Goal: Complete application form

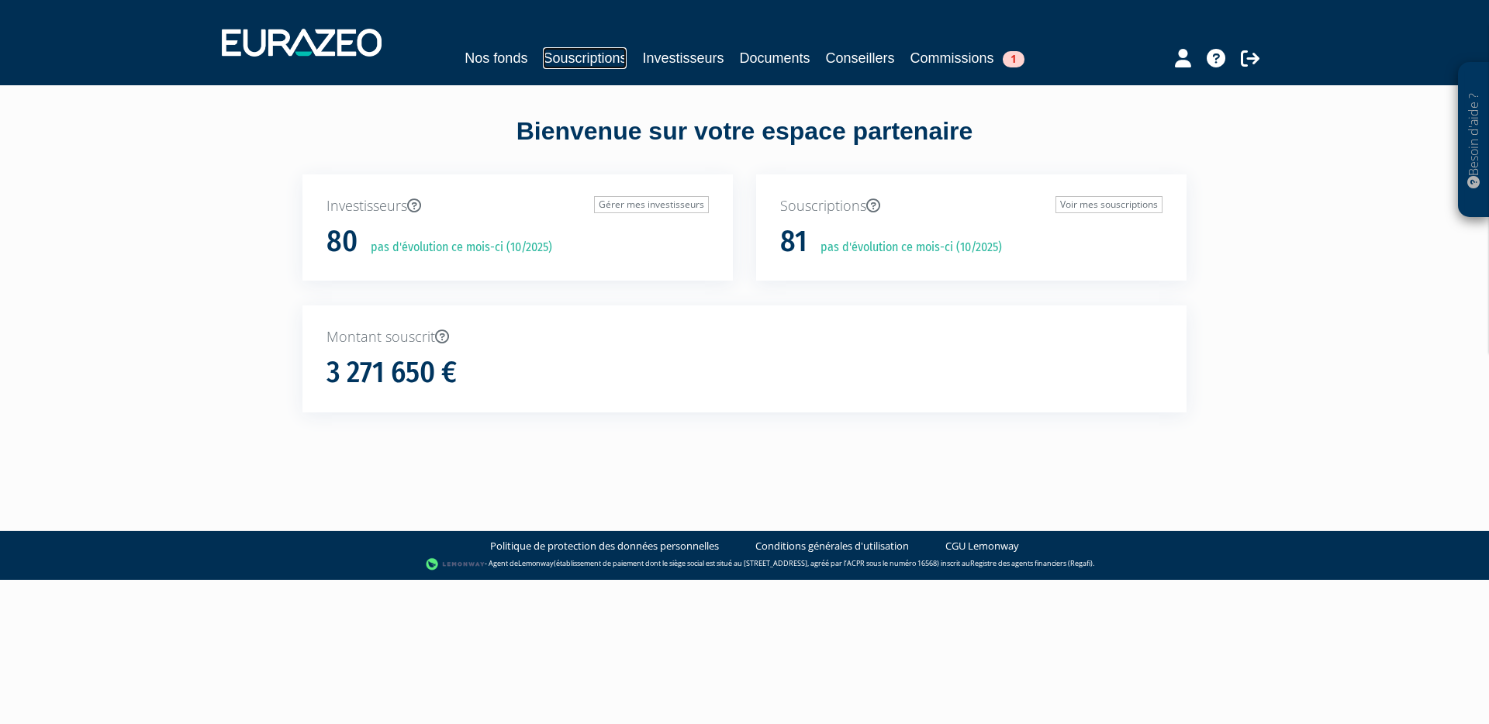
click at [581, 57] on link "Souscriptions" at bounding box center [585, 58] width 84 height 22
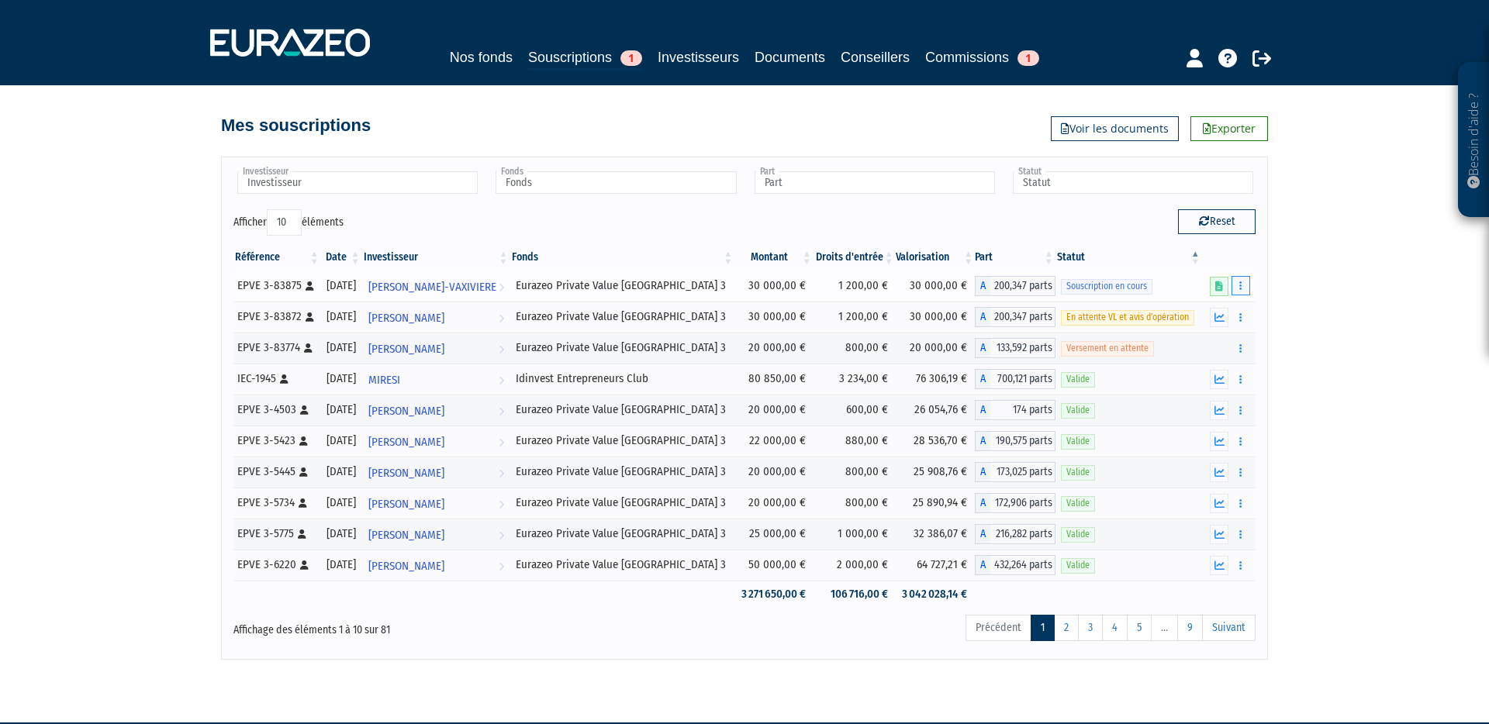
click at [1245, 290] on button "button" at bounding box center [1240, 285] width 19 height 19
click at [1206, 344] on link "Compléter" at bounding box center [1195, 343] width 101 height 26
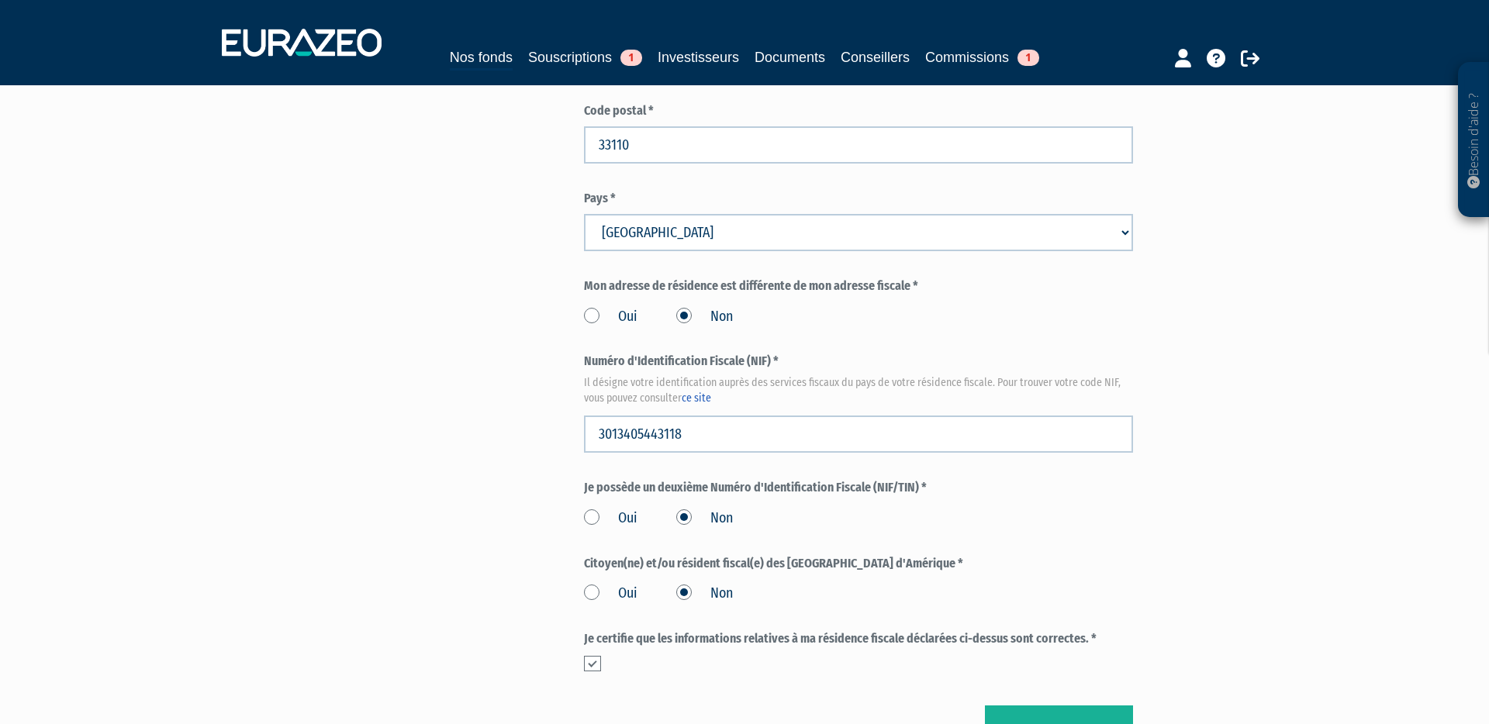
scroll to position [1732, 0]
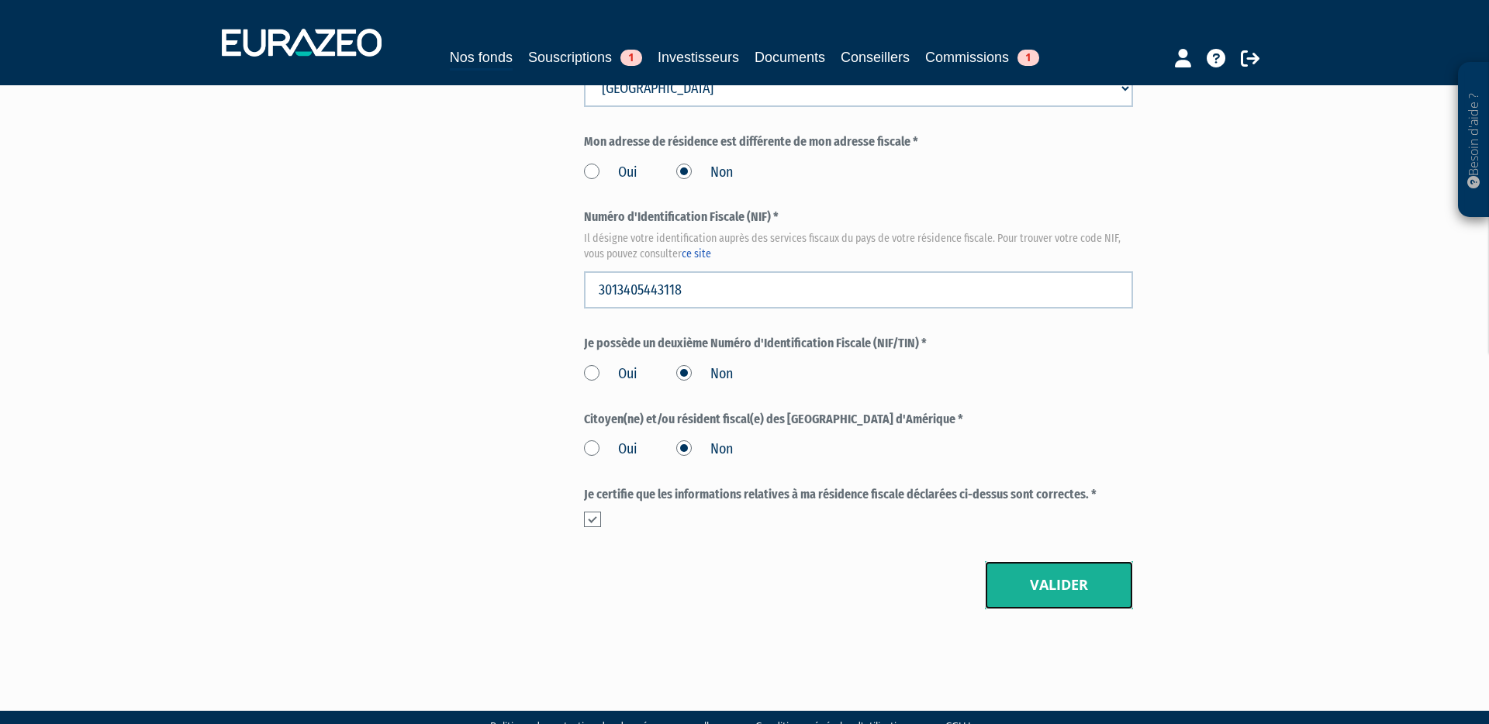
click at [1083, 561] on button "Valider" at bounding box center [1059, 585] width 148 height 48
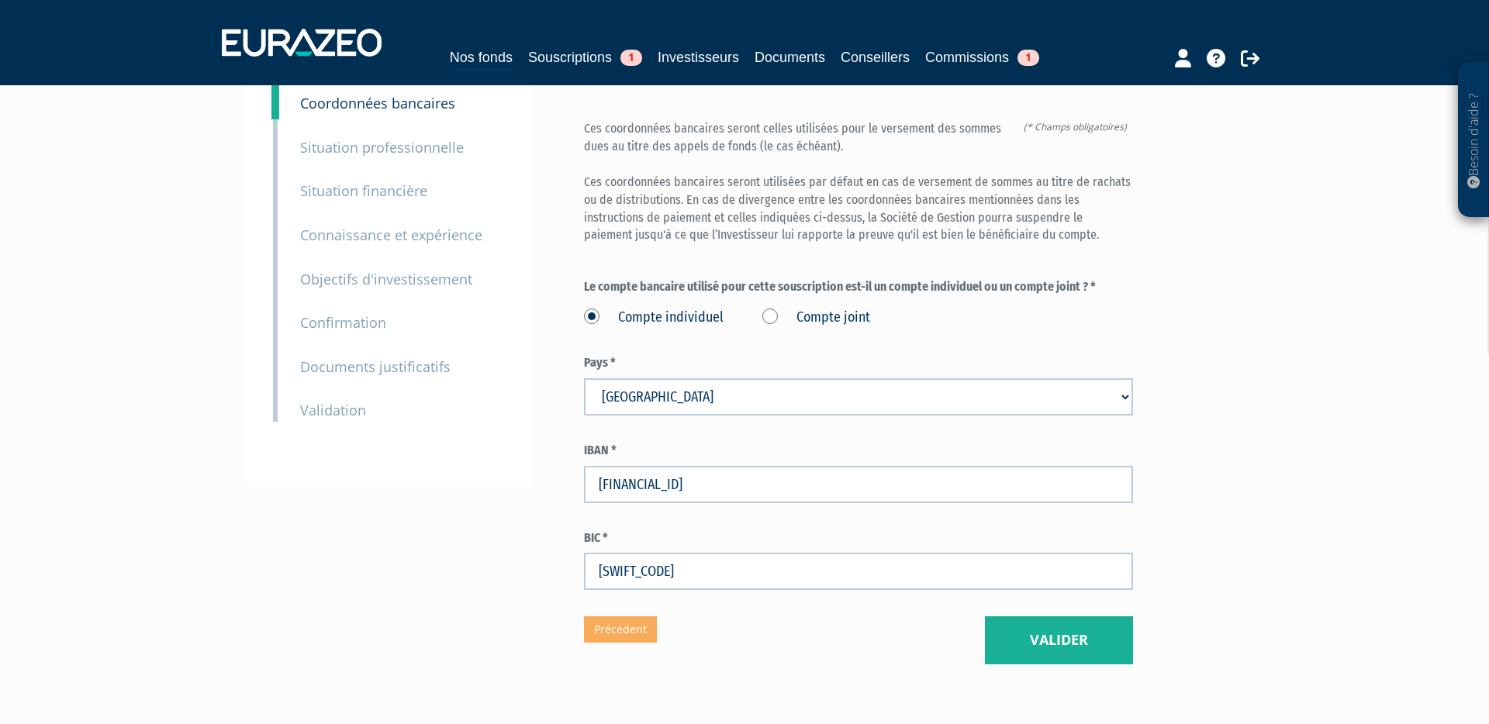
scroll to position [196, 0]
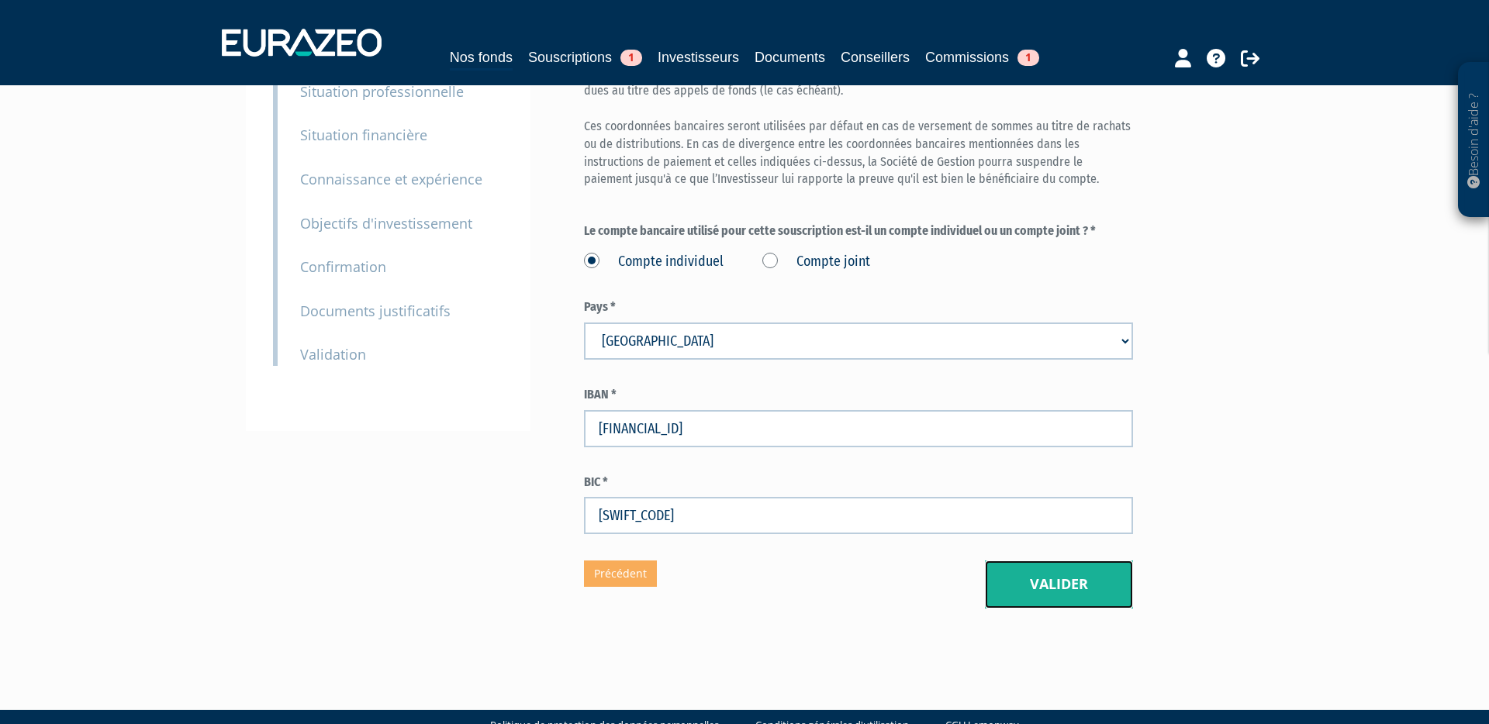
click at [1080, 561] on button "Valider" at bounding box center [1059, 585] width 148 height 48
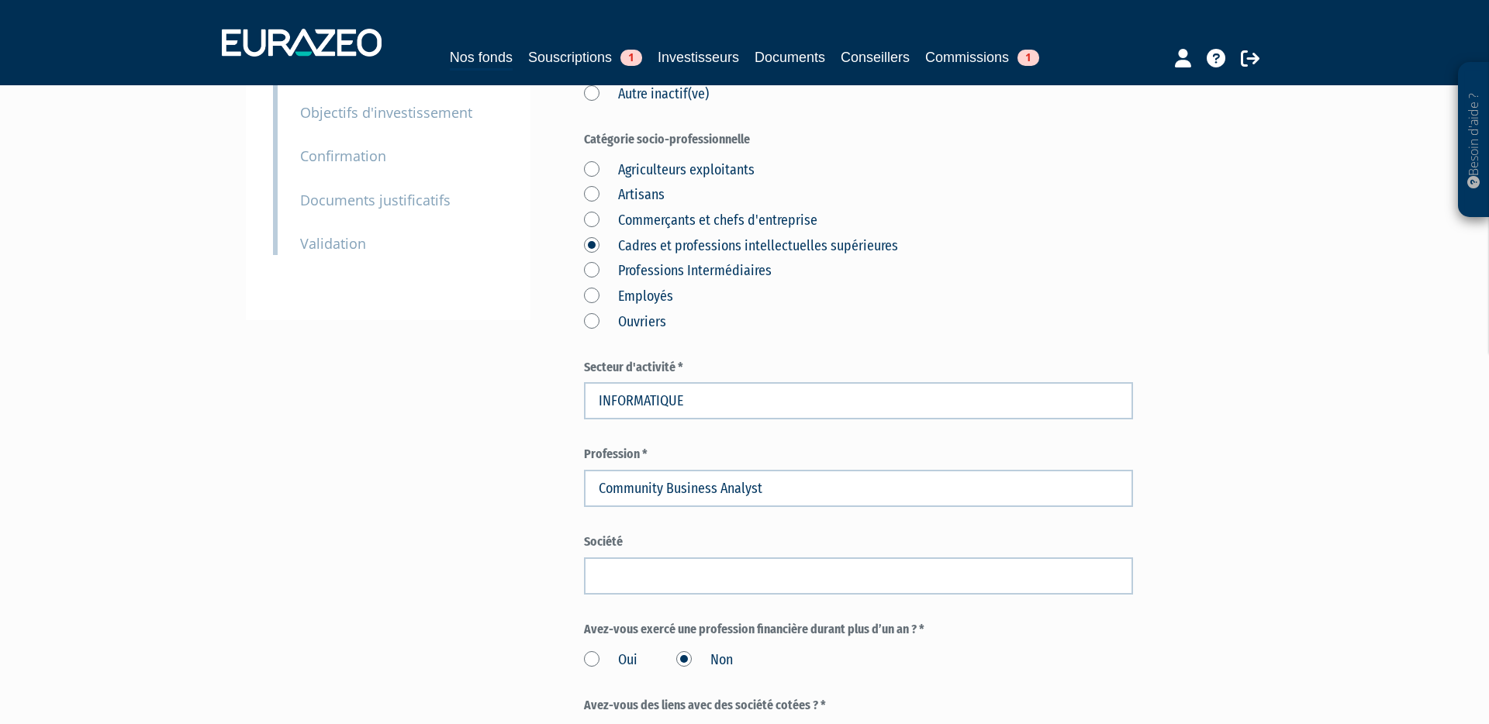
scroll to position [306, 0]
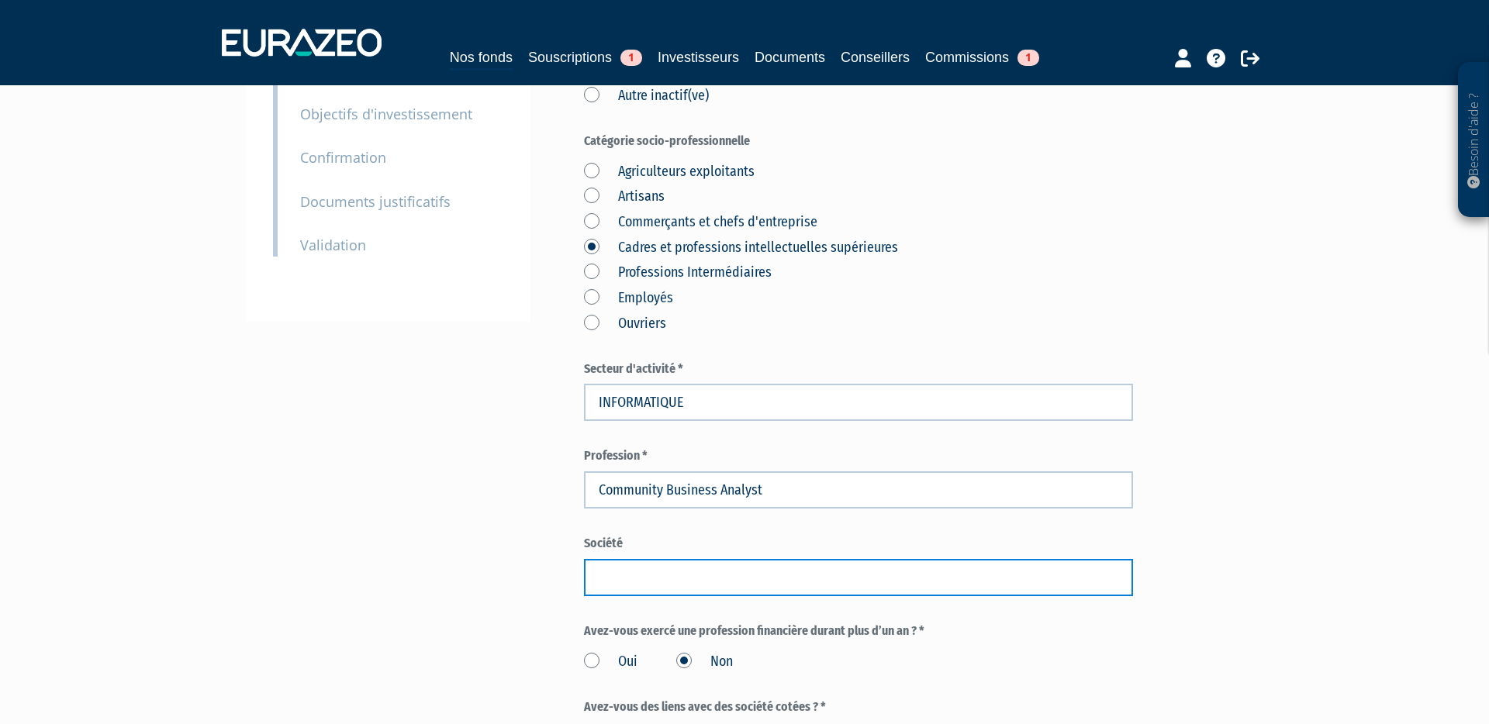
click at [664, 559] on input "text" at bounding box center [858, 577] width 549 height 37
paste input "HR Solutions"
type input "HR Solutions"
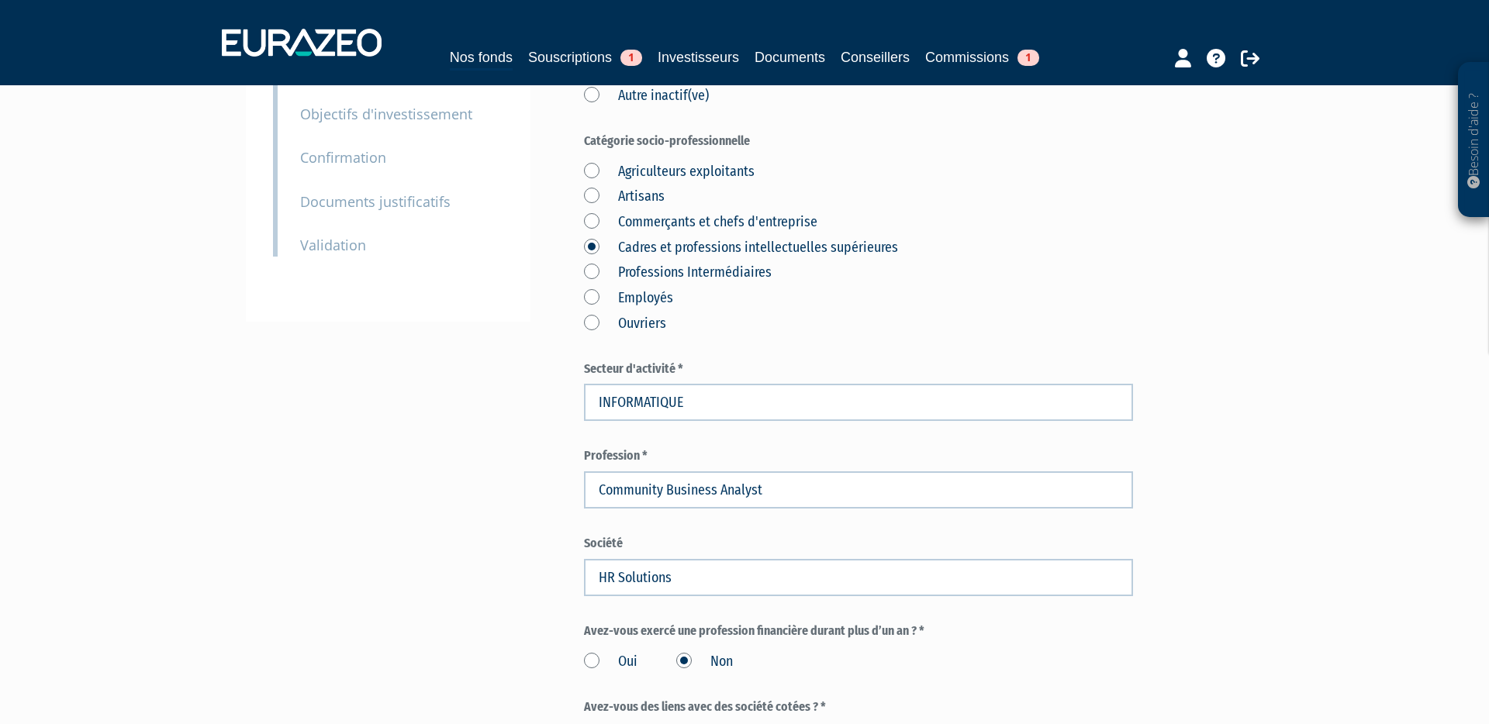
click at [1281, 551] on div "Besoin d'aide ? × J'ai besoin d'aide Si vous avez une question à propos du fonc…" at bounding box center [744, 411] width 1489 height 1434
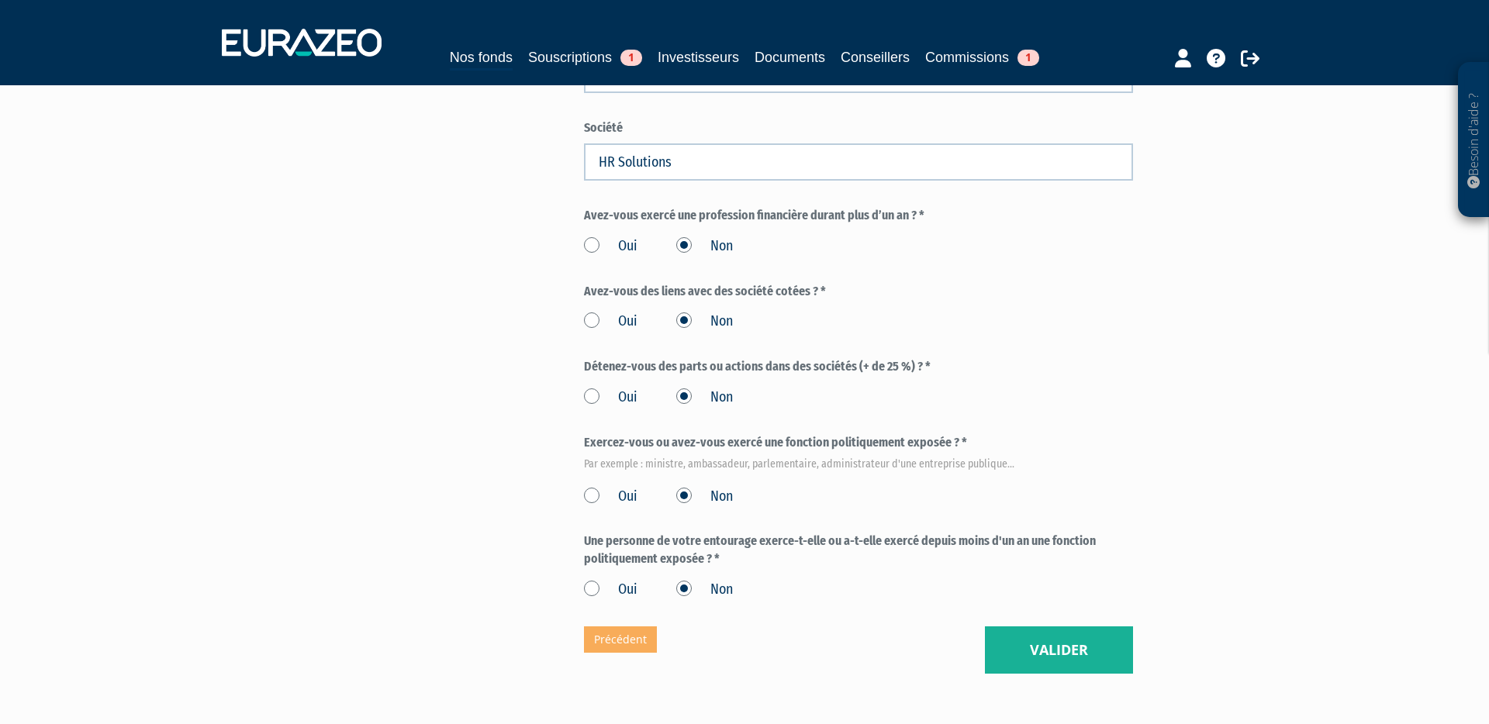
scroll to position [786, 0]
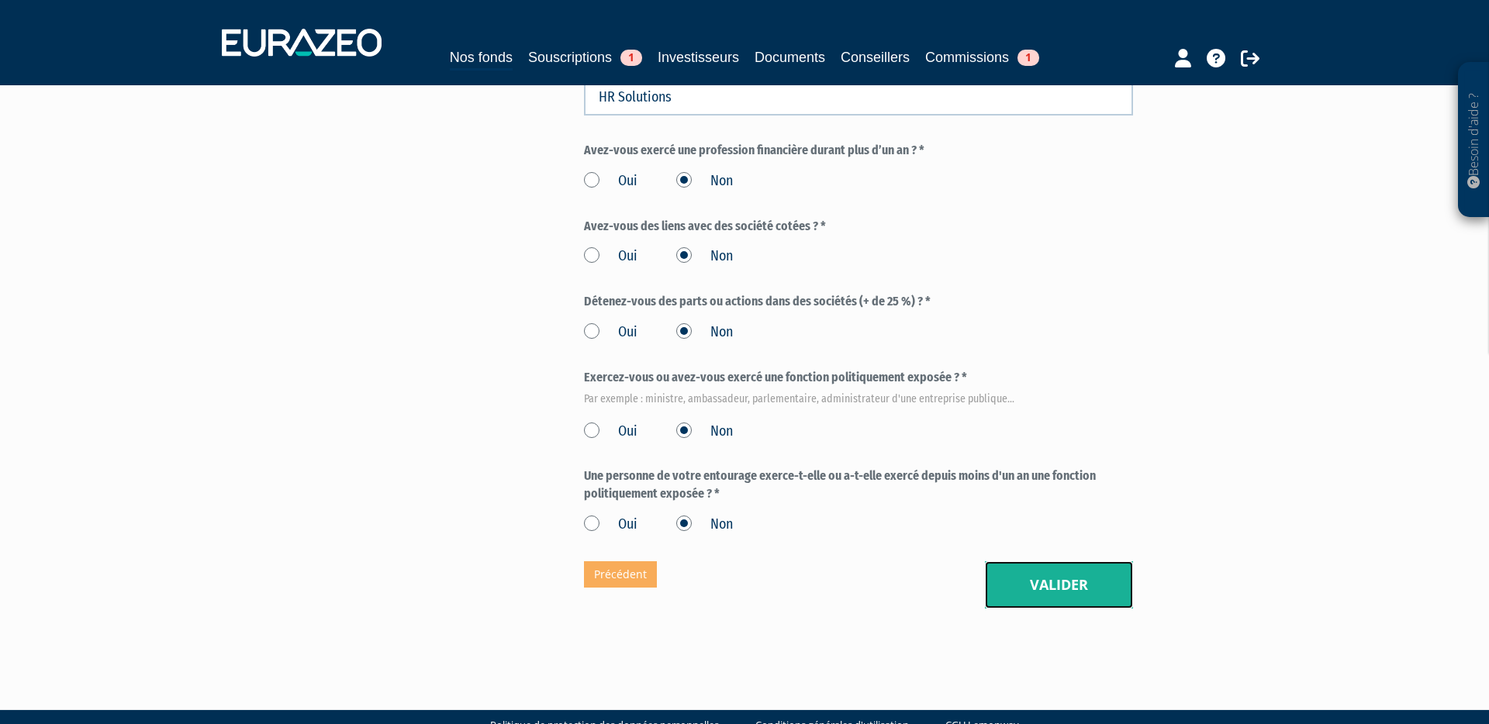
click at [1062, 563] on button "Valider" at bounding box center [1059, 585] width 148 height 48
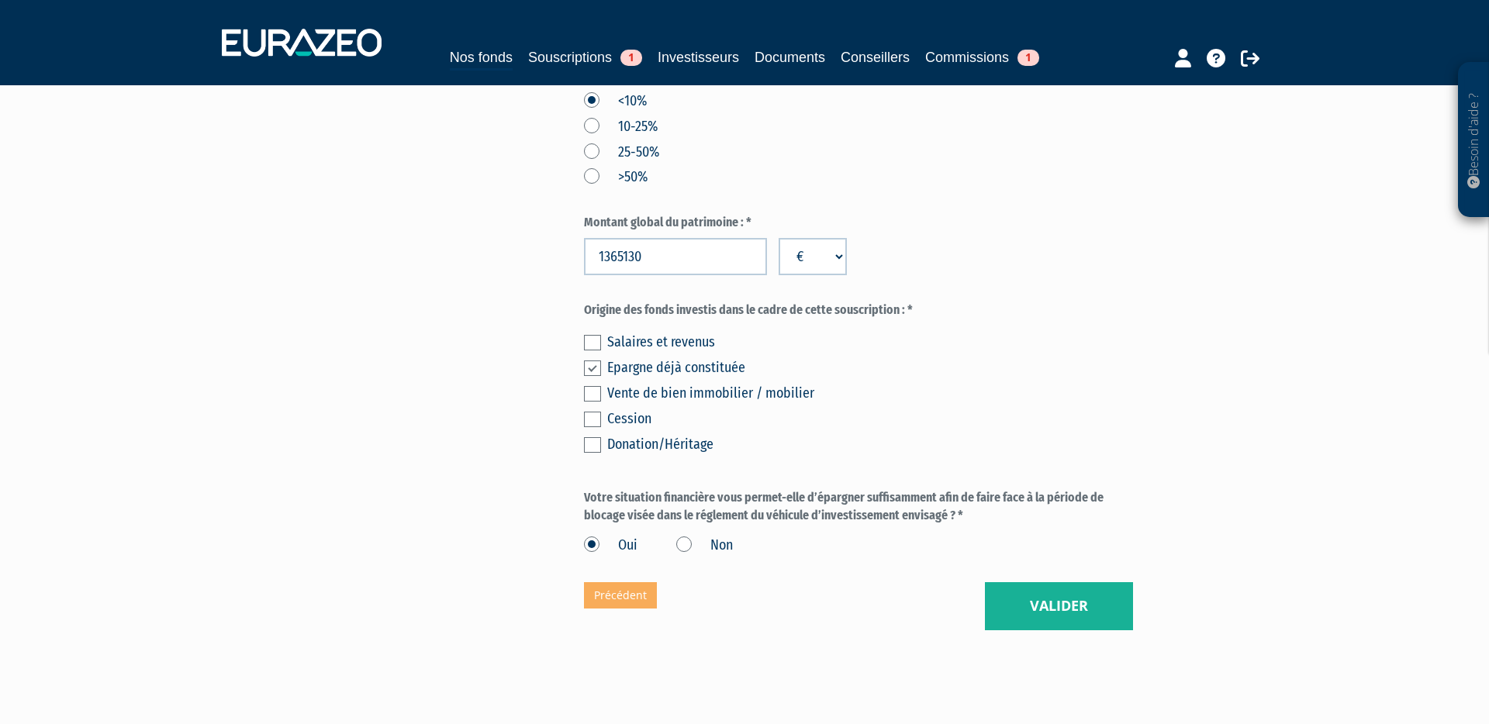
scroll to position [1045, 0]
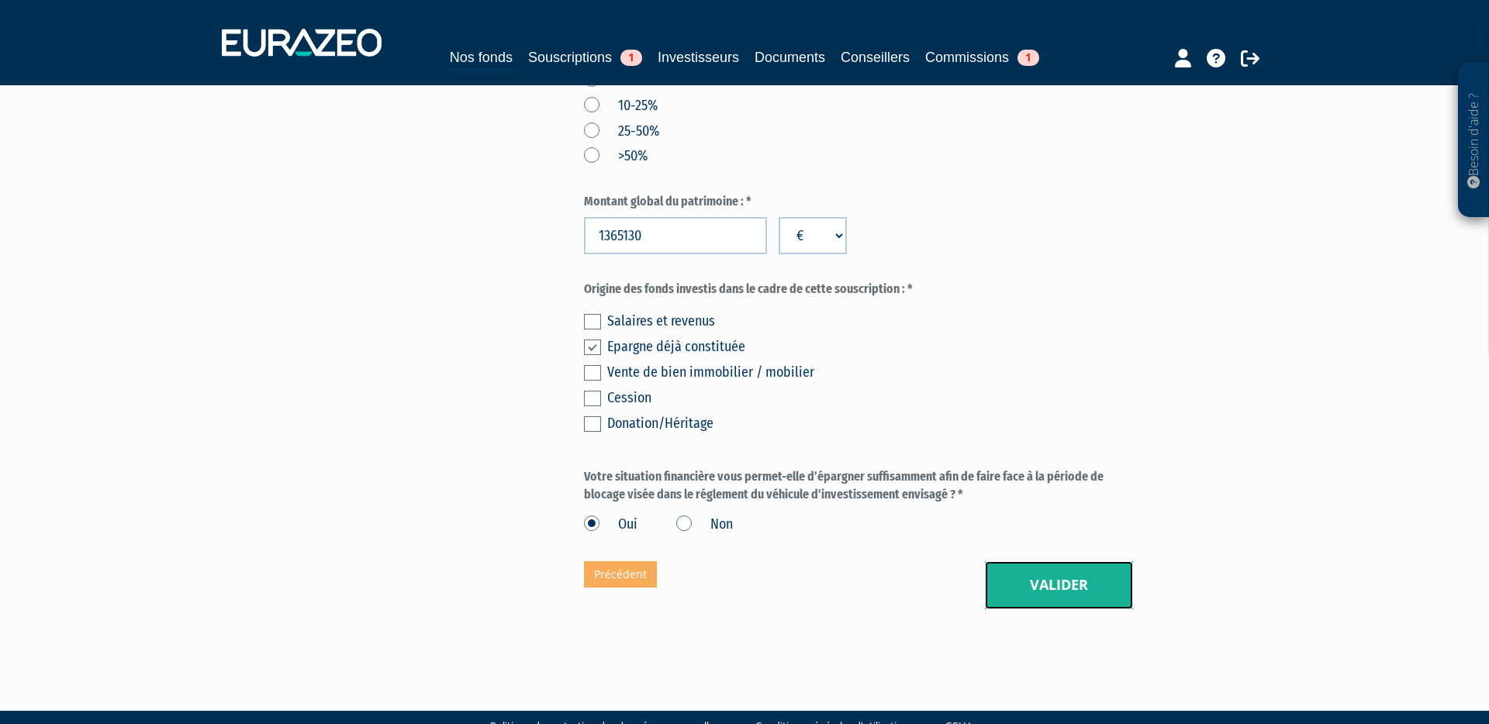
click at [1086, 561] on button "Valider" at bounding box center [1059, 585] width 148 height 48
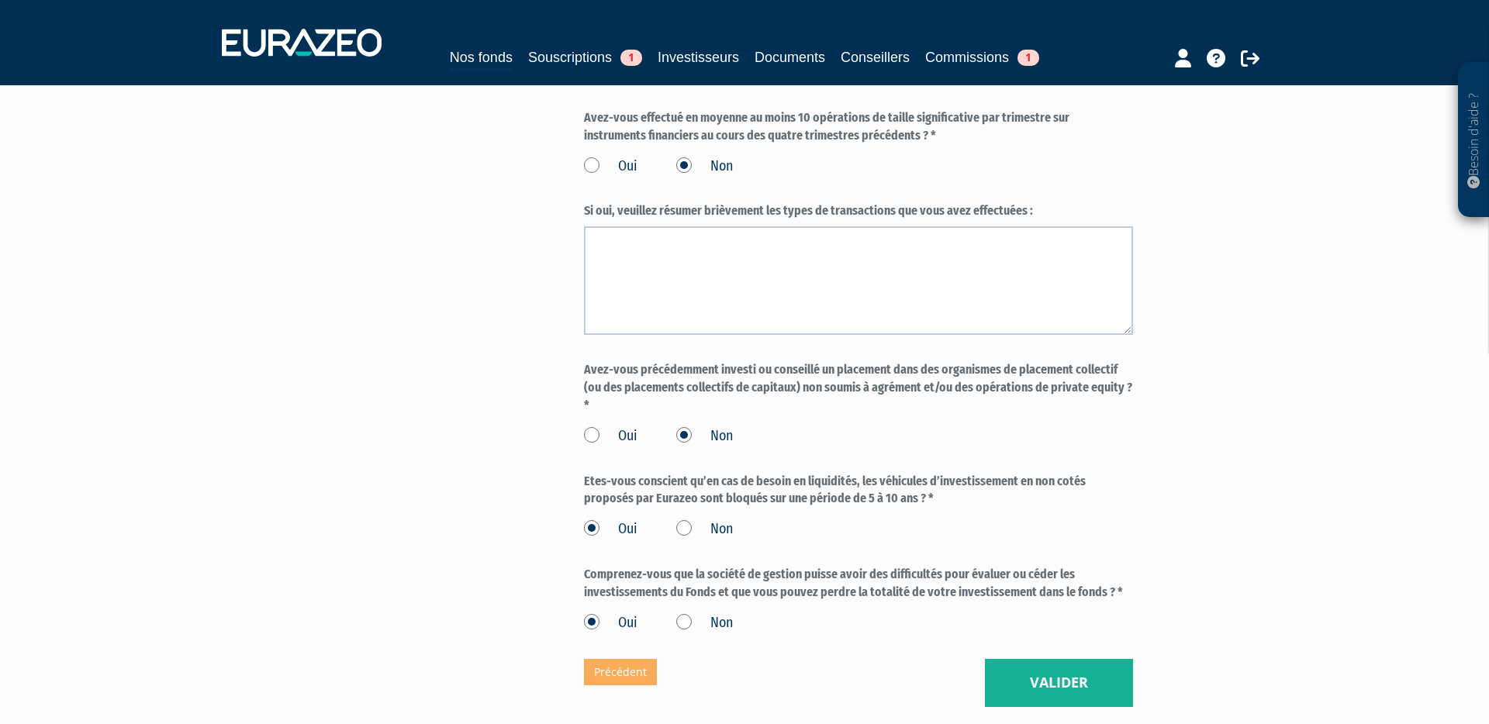
scroll to position [1238, 0]
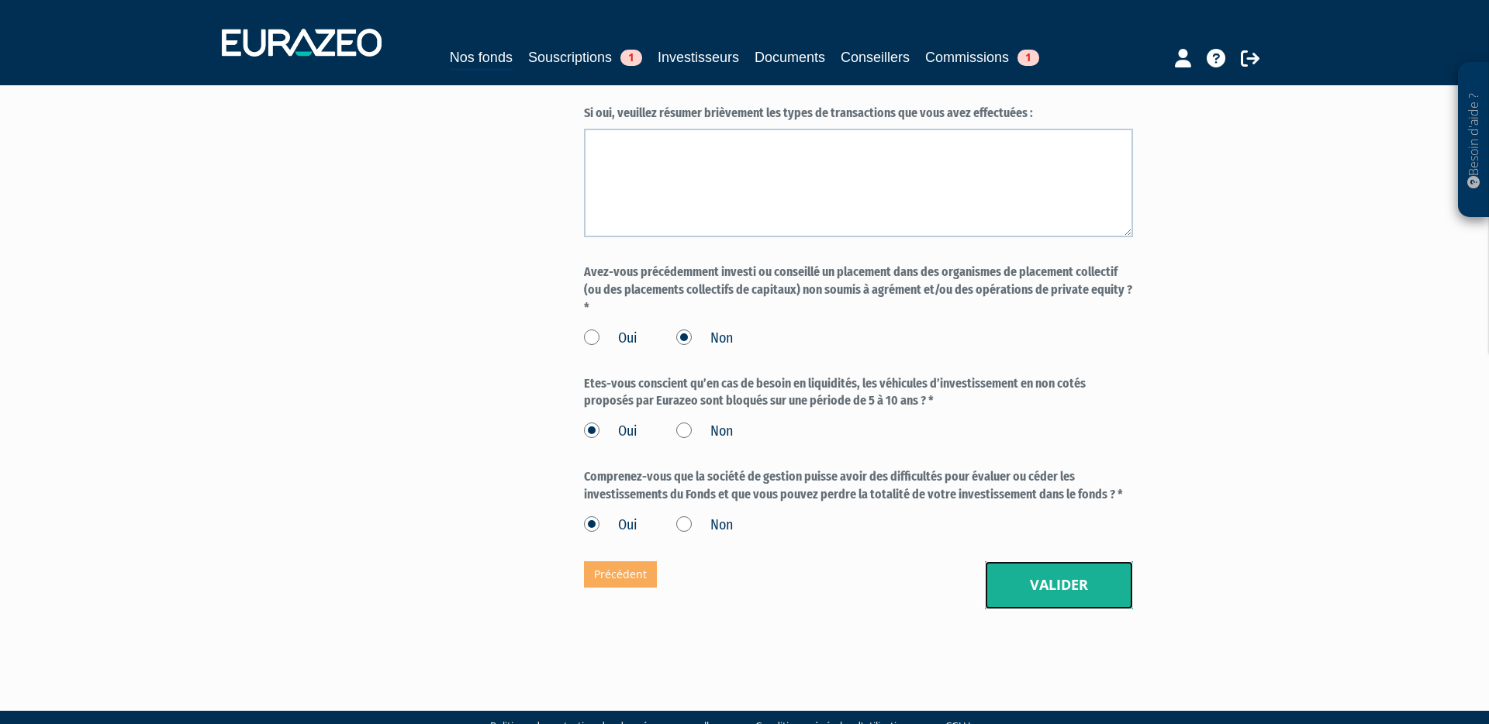
click at [1086, 566] on button "Valider" at bounding box center [1059, 585] width 148 height 48
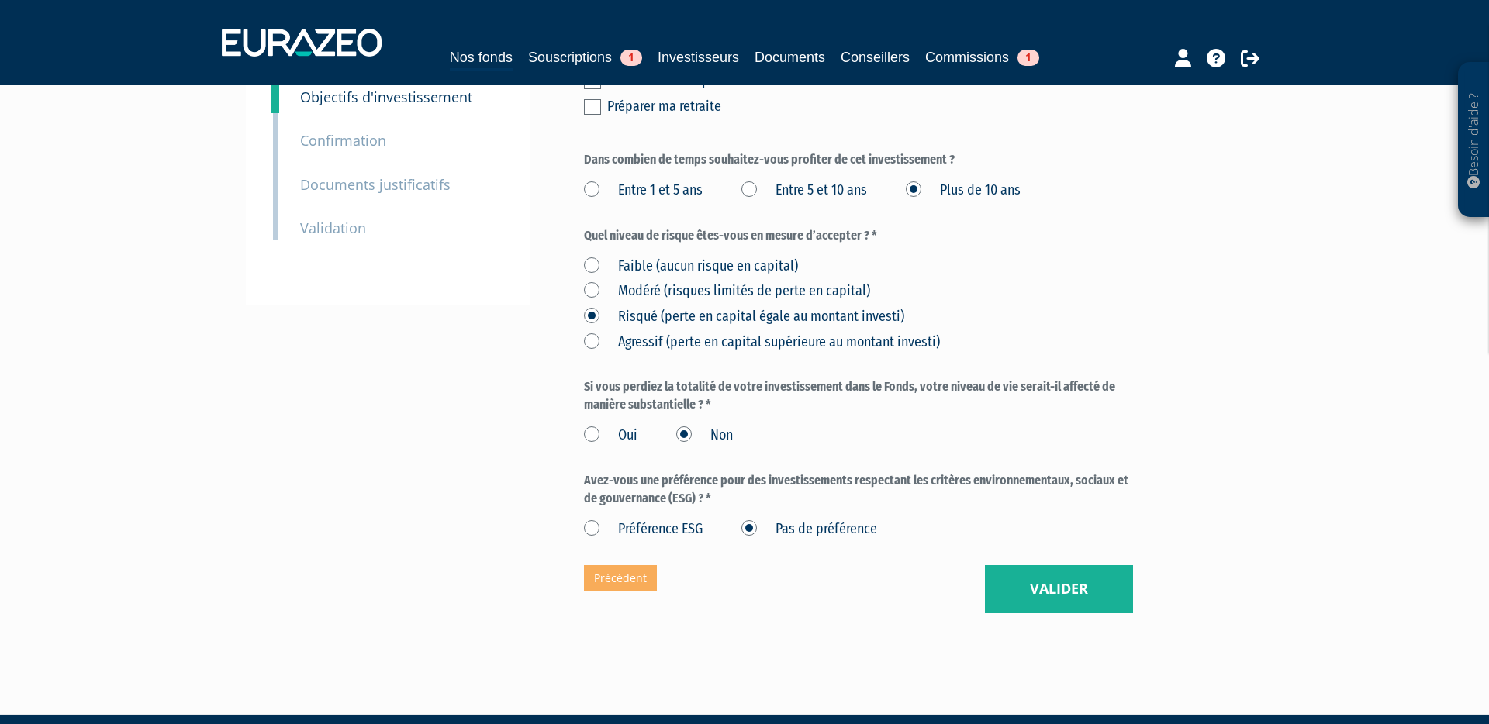
scroll to position [326, 0]
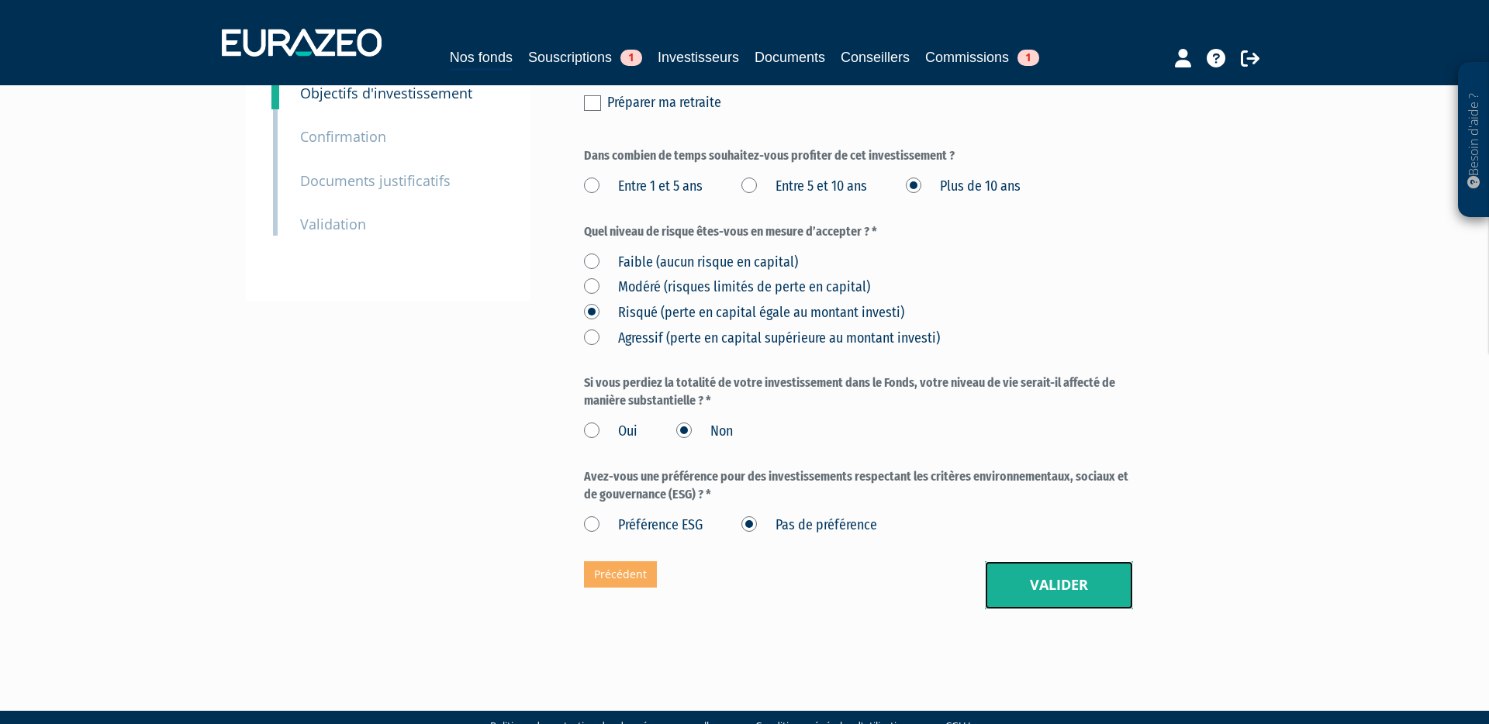
click at [1086, 561] on button "Valider" at bounding box center [1059, 585] width 148 height 48
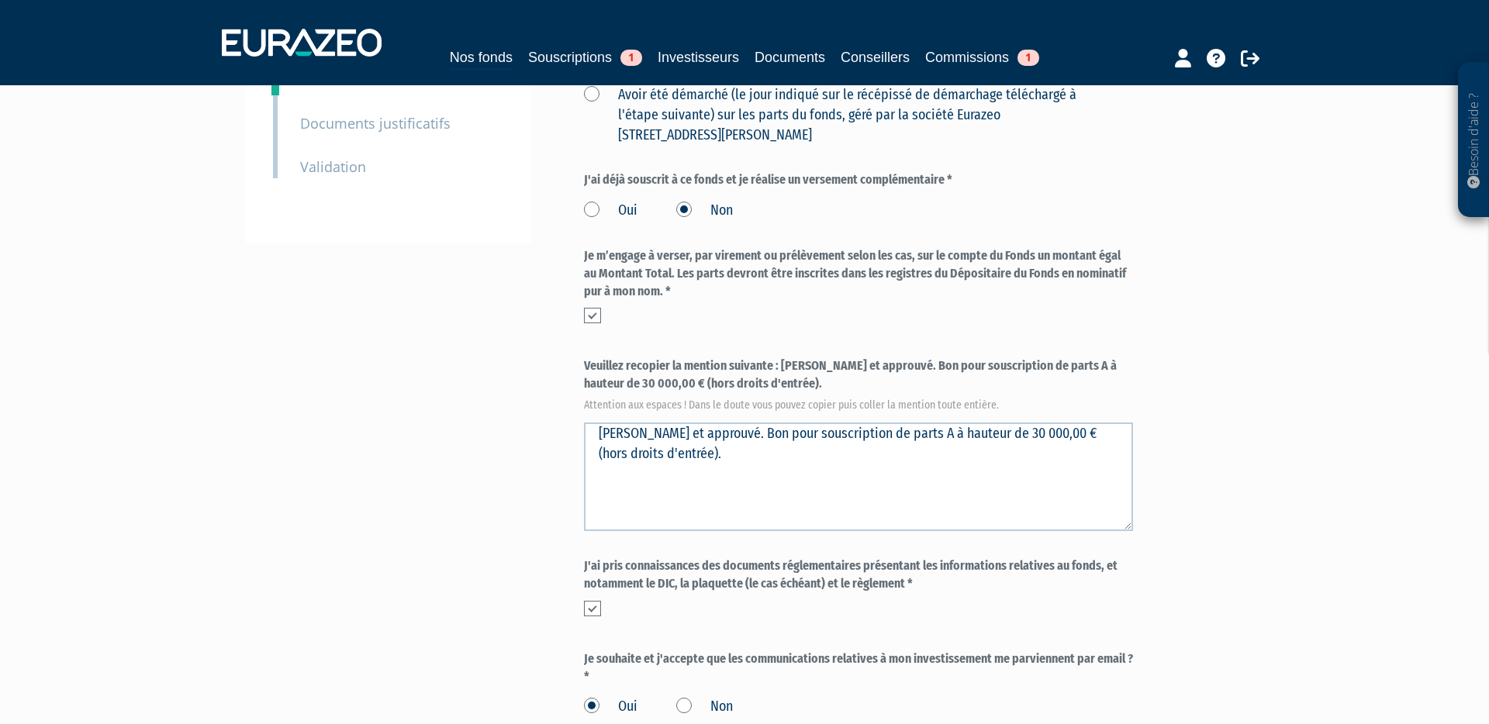
scroll to position [387, 0]
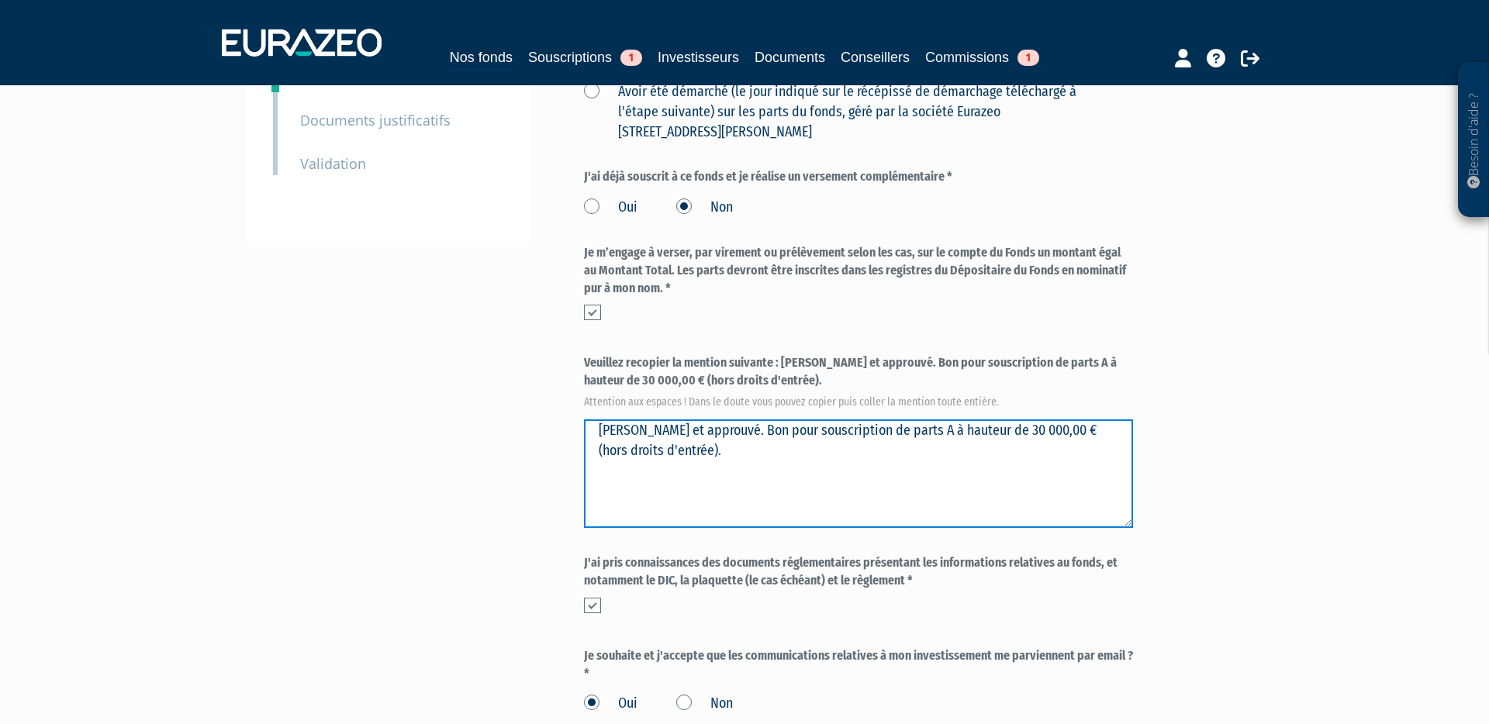
click at [716, 419] on textarea "Lu et approuvé. Bon pour souscription de parts A à hauteur de 30 000,00 € (hors…" at bounding box center [858, 473] width 549 height 109
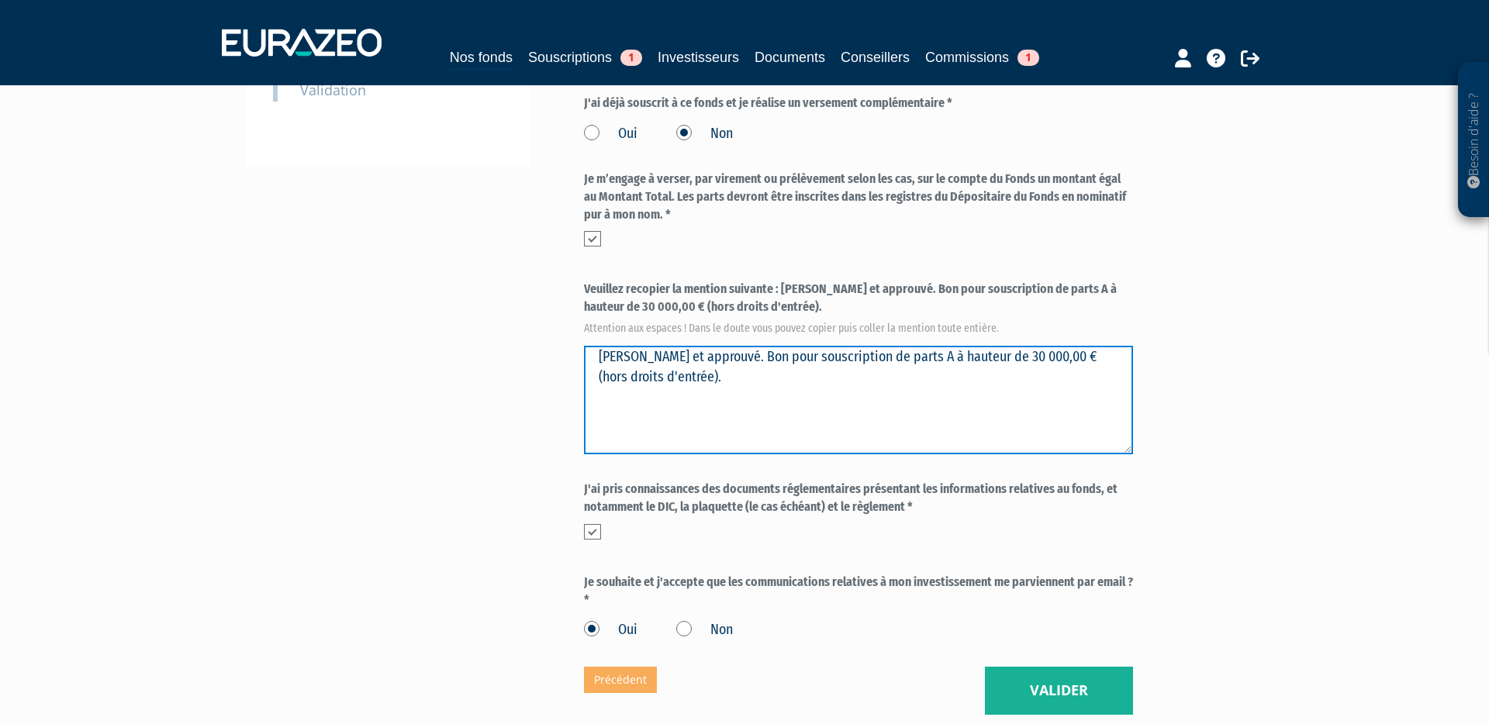
scroll to position [566, 0]
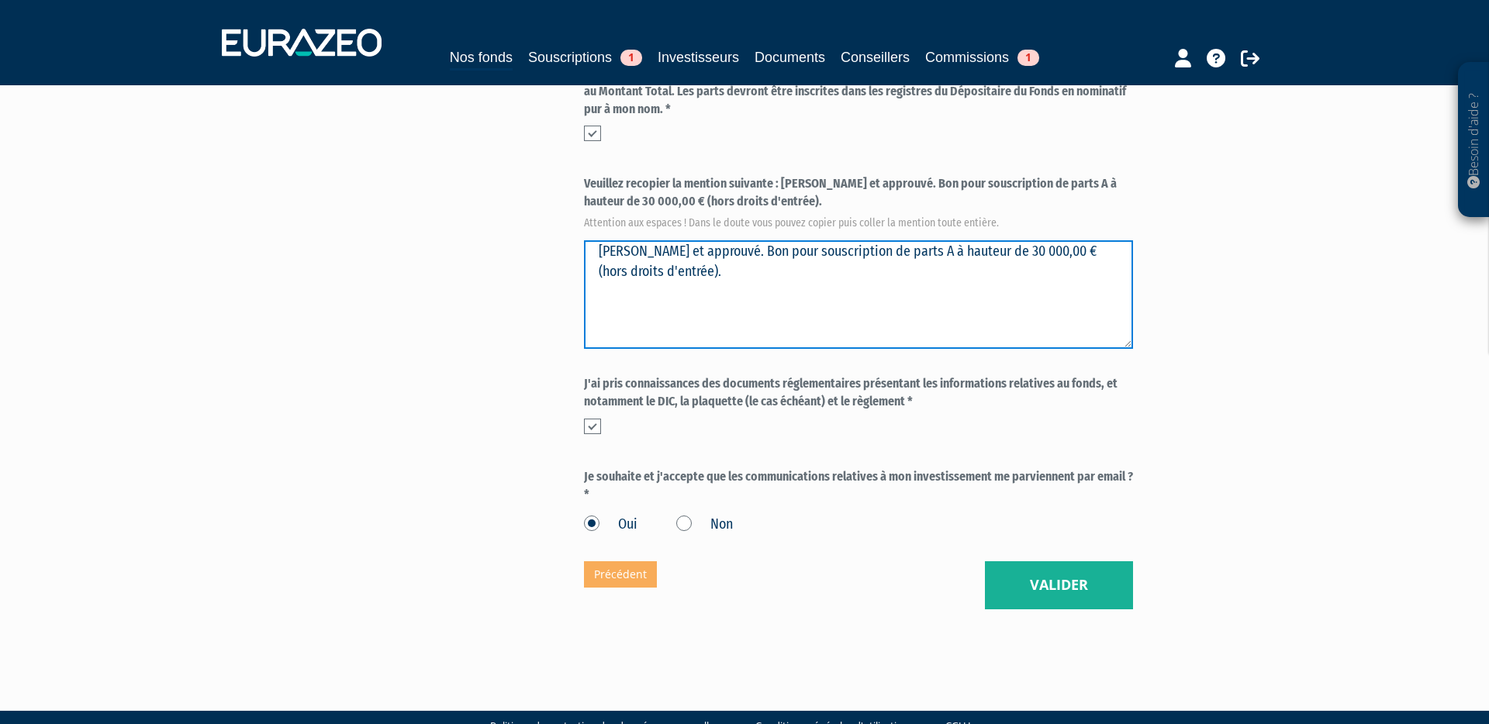
type textarea "Lu et approuvé. Bon pour souscription de parts A à hauteur de 30 000,00 € (hors…"
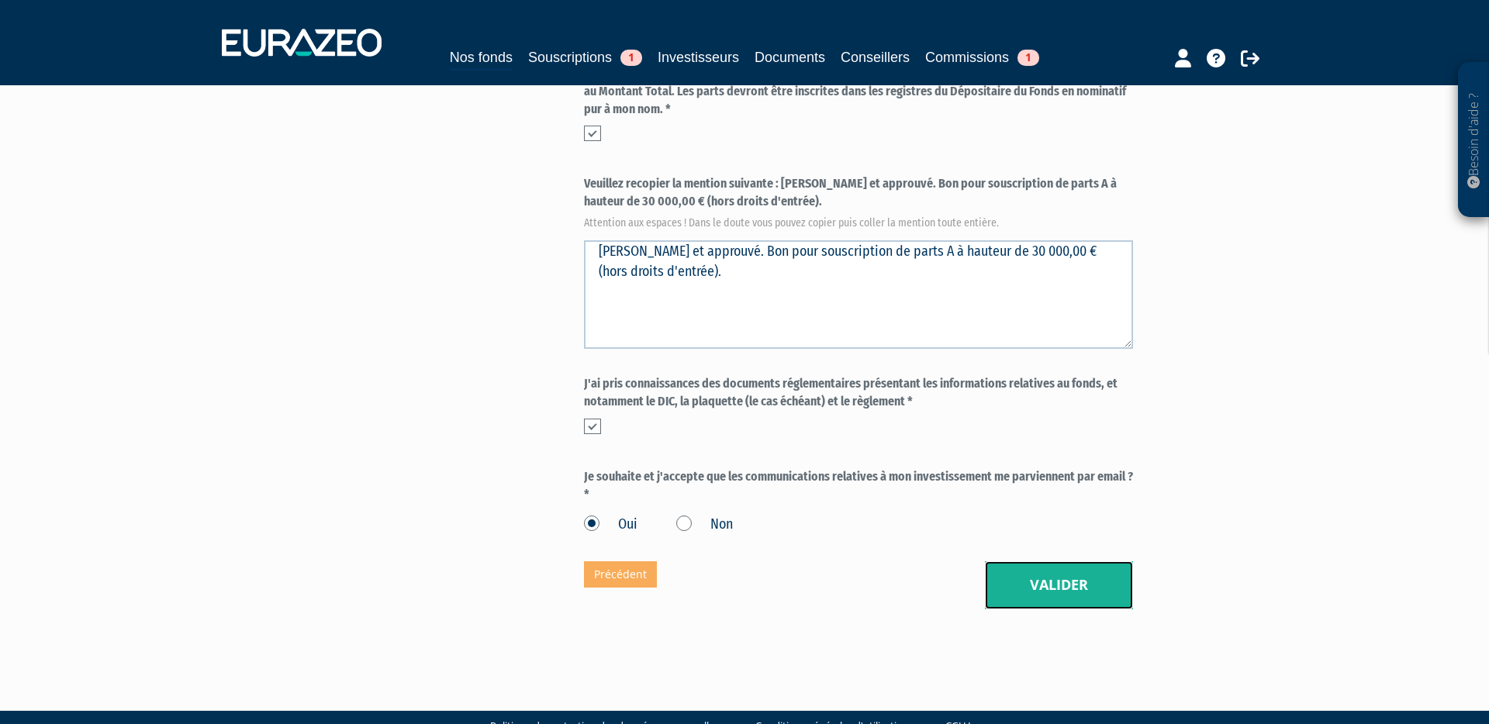
click at [1075, 561] on button "Valider" at bounding box center [1059, 585] width 148 height 48
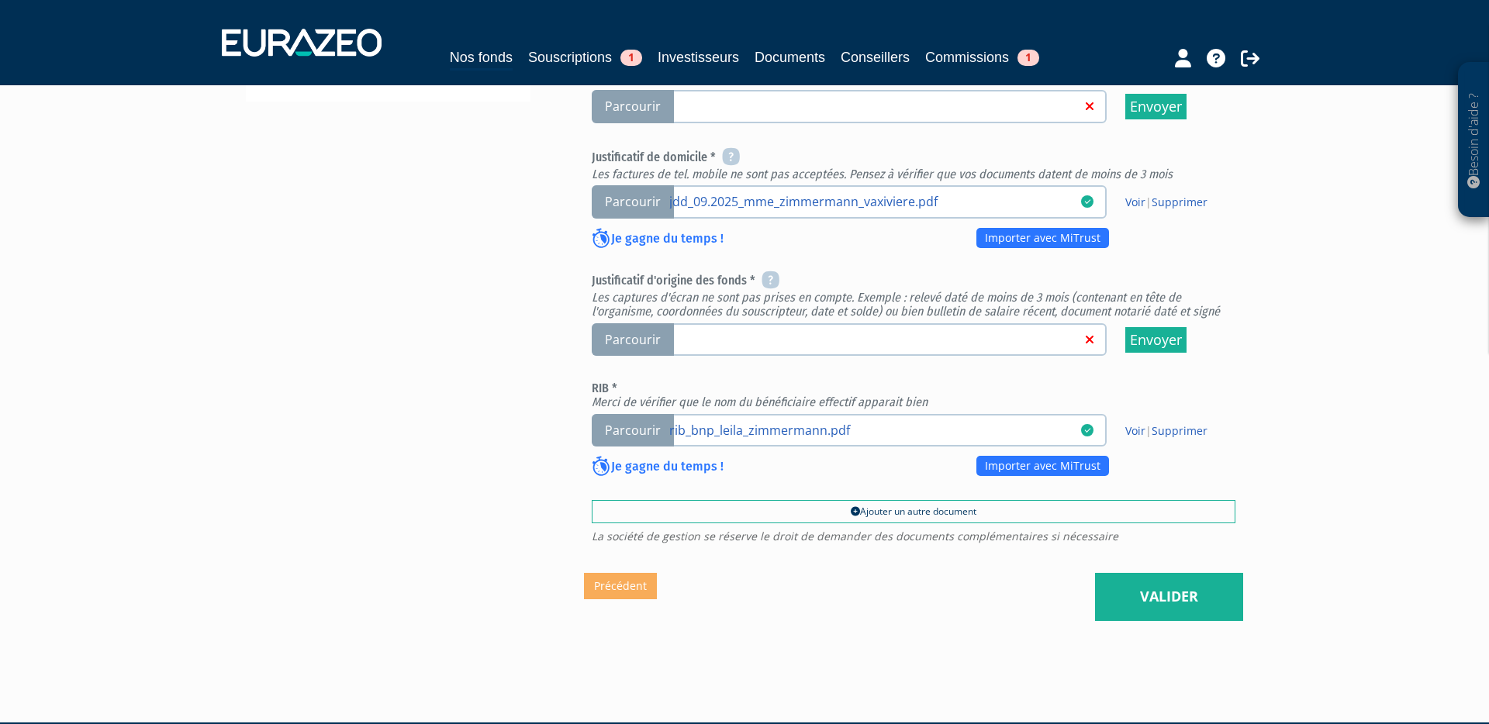
scroll to position [566, 0]
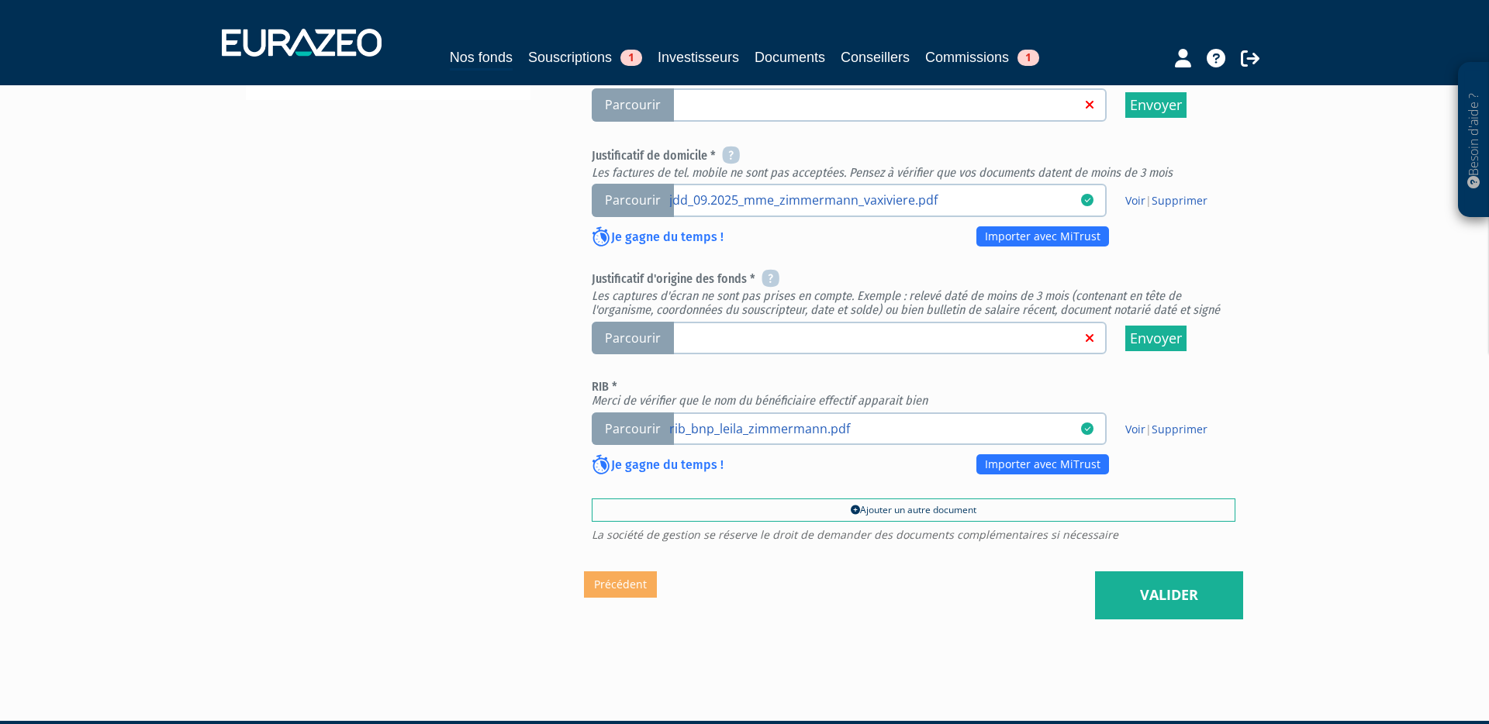
click at [655, 322] on span "Parcourir" at bounding box center [633, 338] width 82 height 33
click at [0, 0] on input "Parcourir" at bounding box center [0, 0] width 0 height 0
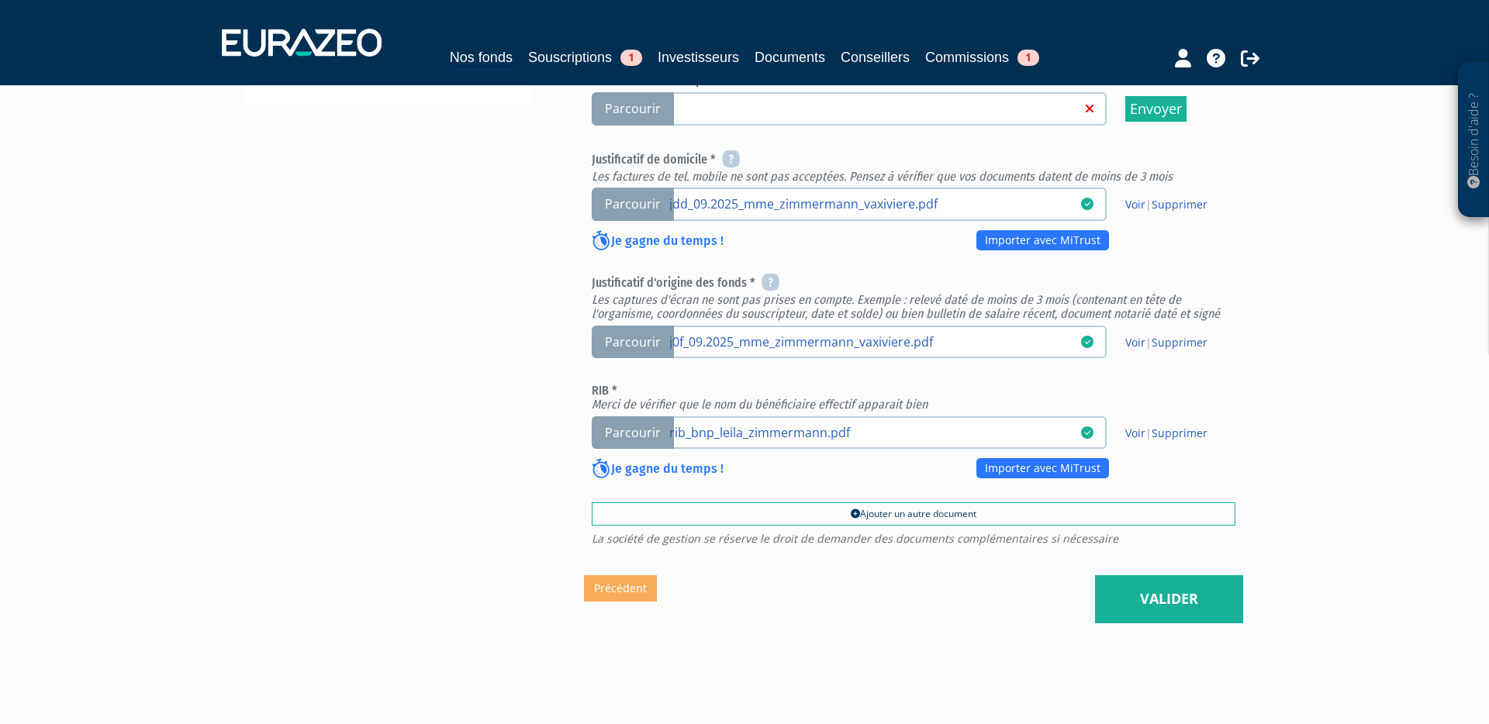
scroll to position [569, 0]
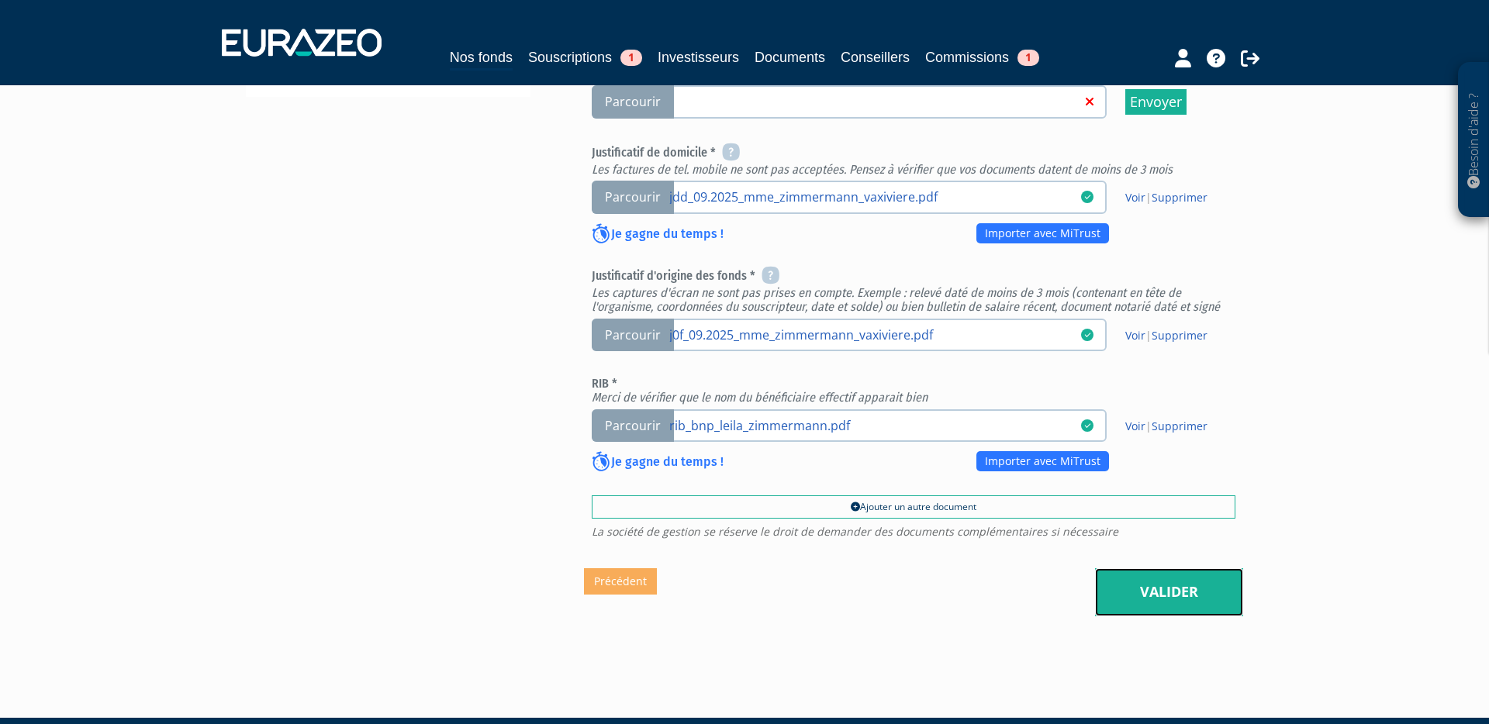
click at [1201, 568] on link "Valider" at bounding box center [1169, 592] width 148 height 48
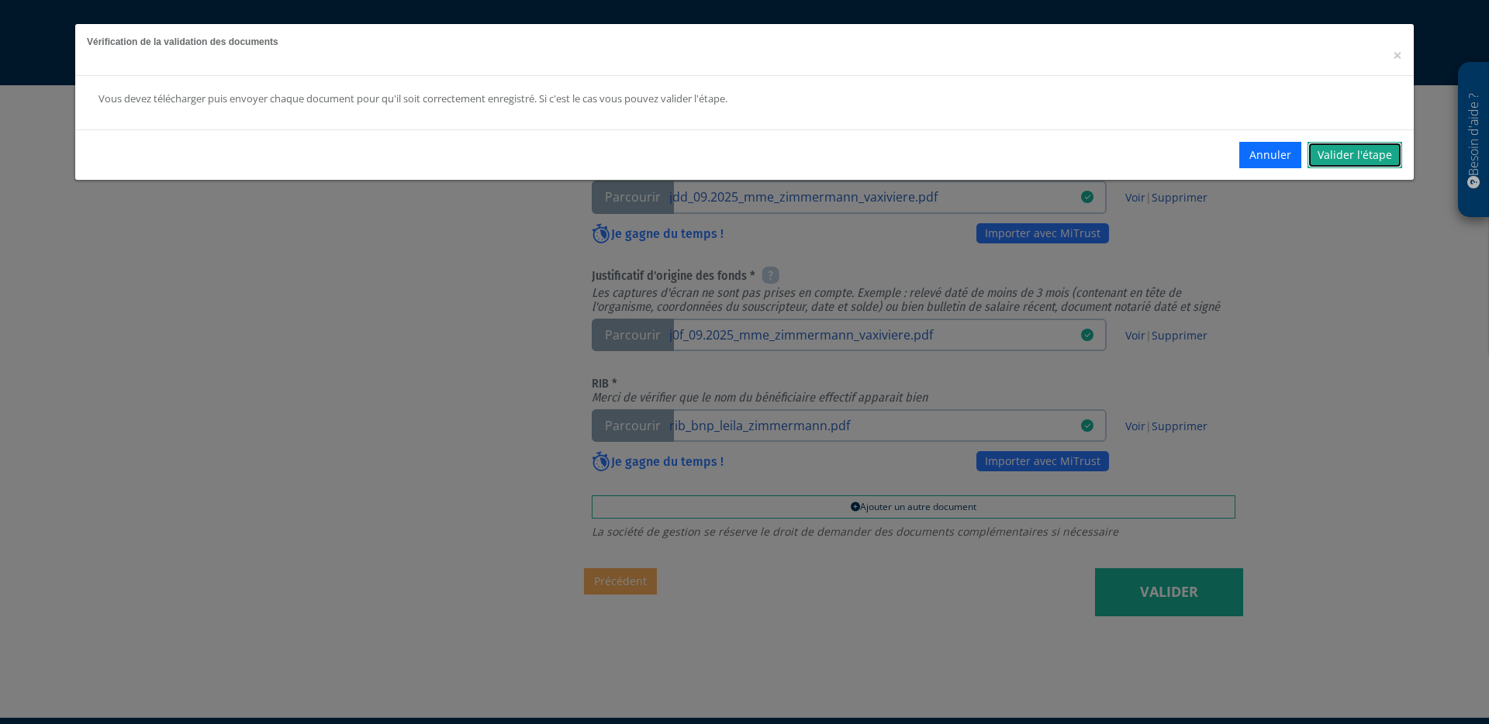
click at [1362, 159] on link "Valider l'étape" at bounding box center [1354, 155] width 95 height 26
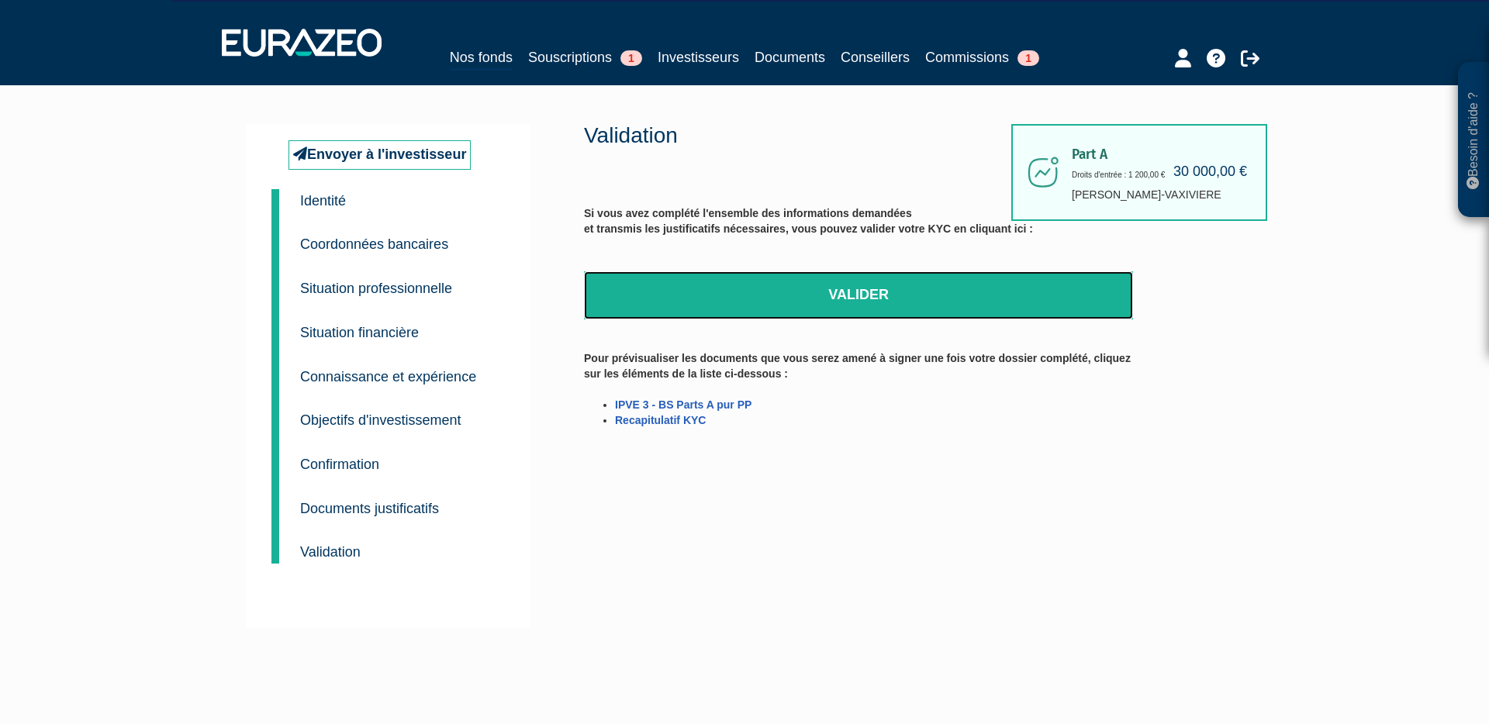
click at [930, 289] on link "Valider" at bounding box center [858, 295] width 549 height 48
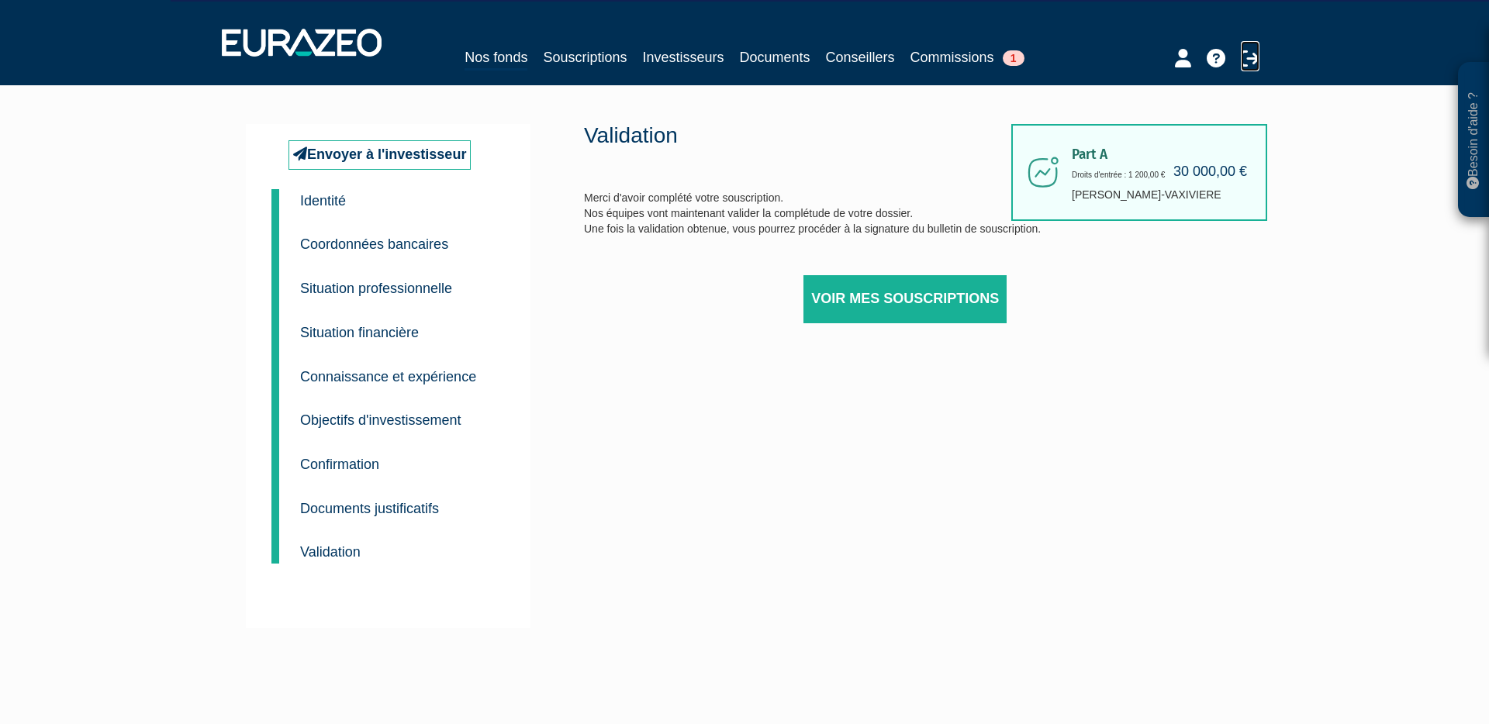
click at [1253, 61] on icon at bounding box center [1250, 58] width 19 height 19
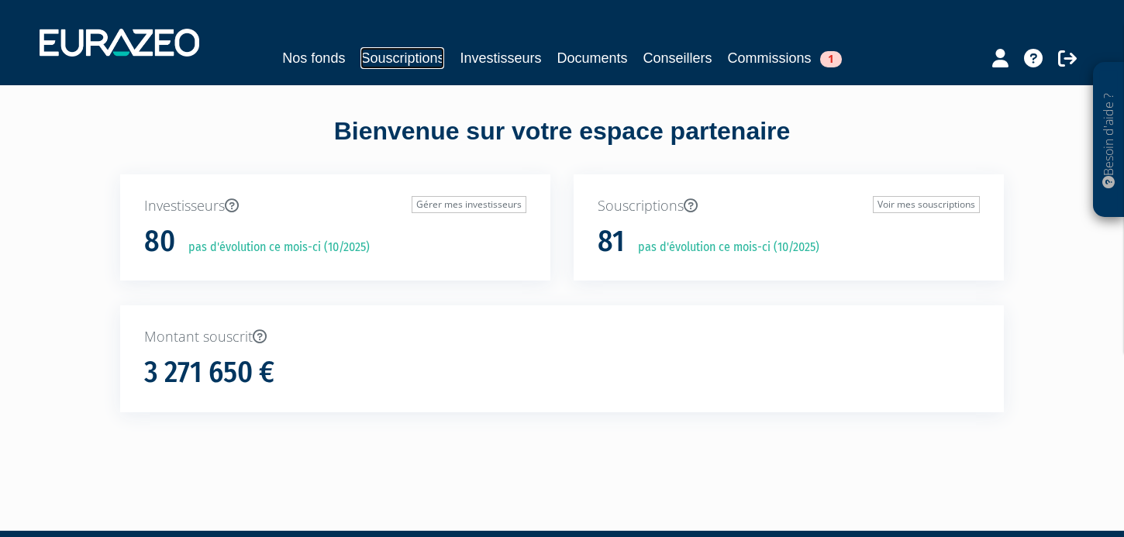
click at [397, 59] on link "Souscriptions" at bounding box center [403, 58] width 84 height 22
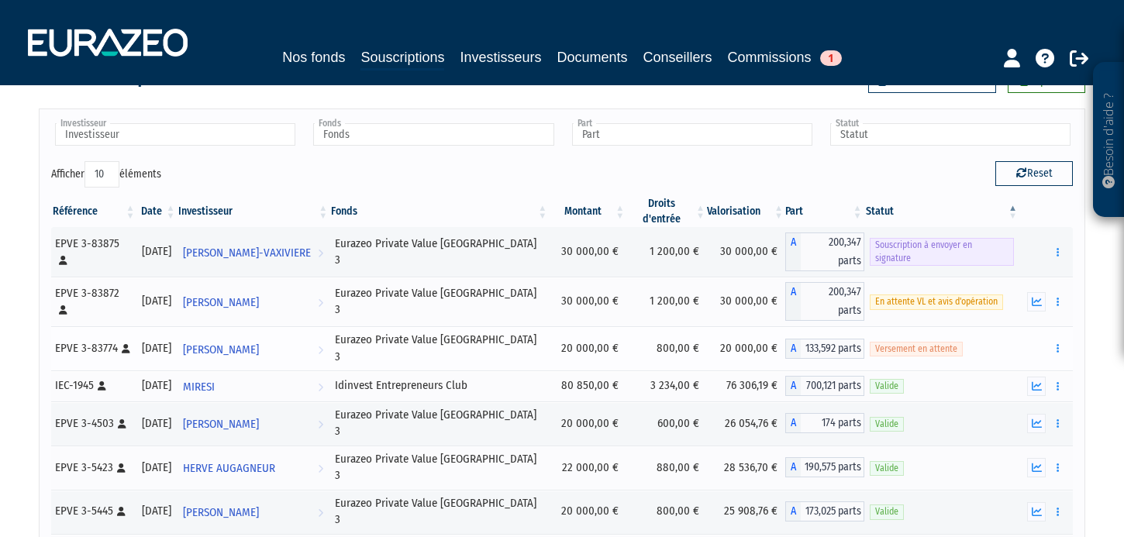
scroll to position [49, 0]
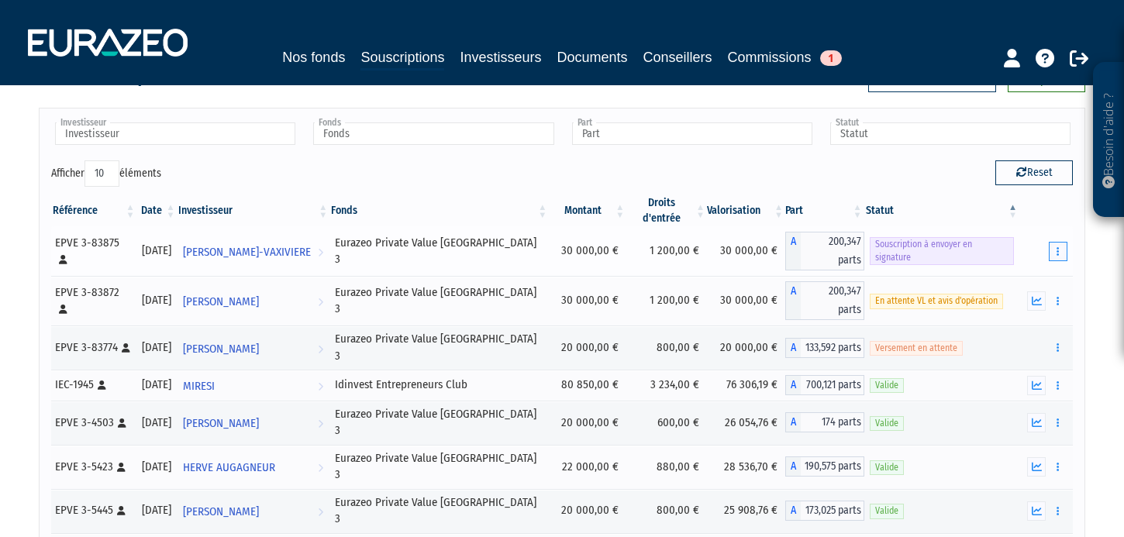
click at [1055, 242] on button "button" at bounding box center [1058, 251] width 19 height 19
click at [1027, 267] on link "Envoyer à signer" at bounding box center [1019, 280] width 88 height 26
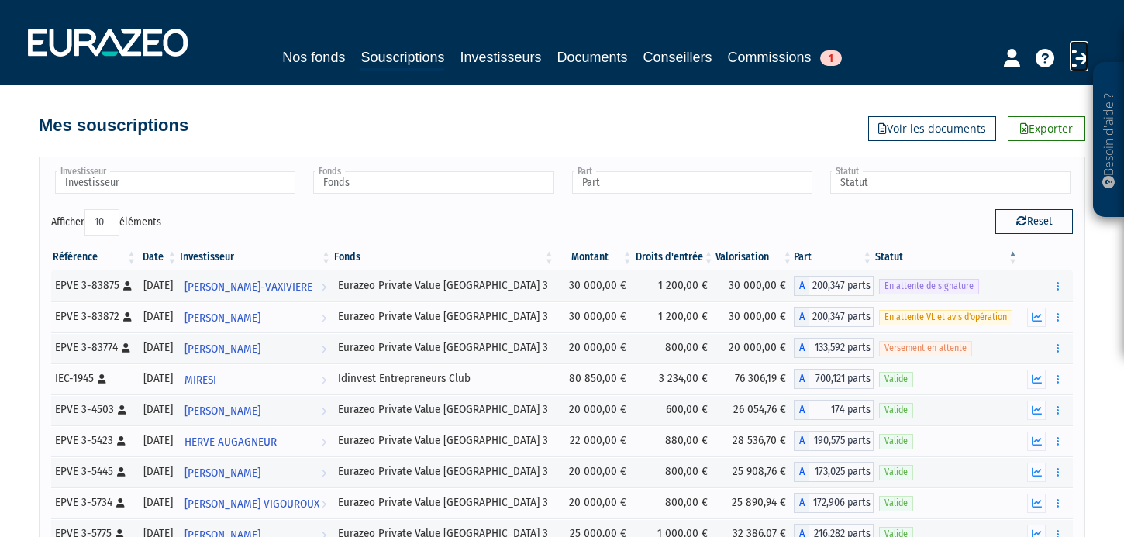
click at [1071, 64] on icon at bounding box center [1079, 58] width 19 height 19
